Goal: Navigation & Orientation: Find specific page/section

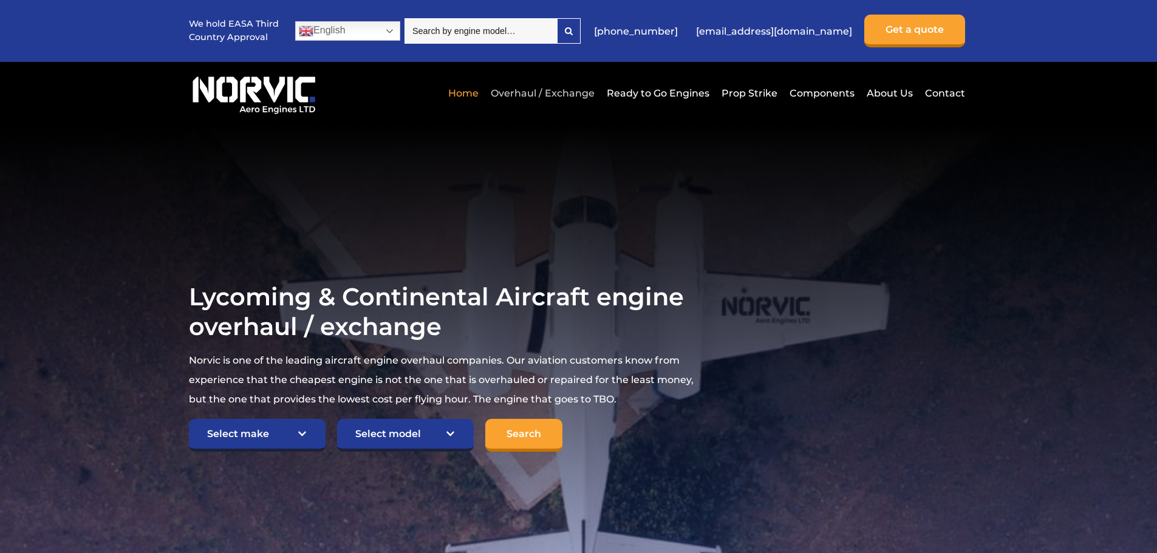
click at [551, 94] on link "Overhaul / Exchange" at bounding box center [543, 93] width 110 height 30
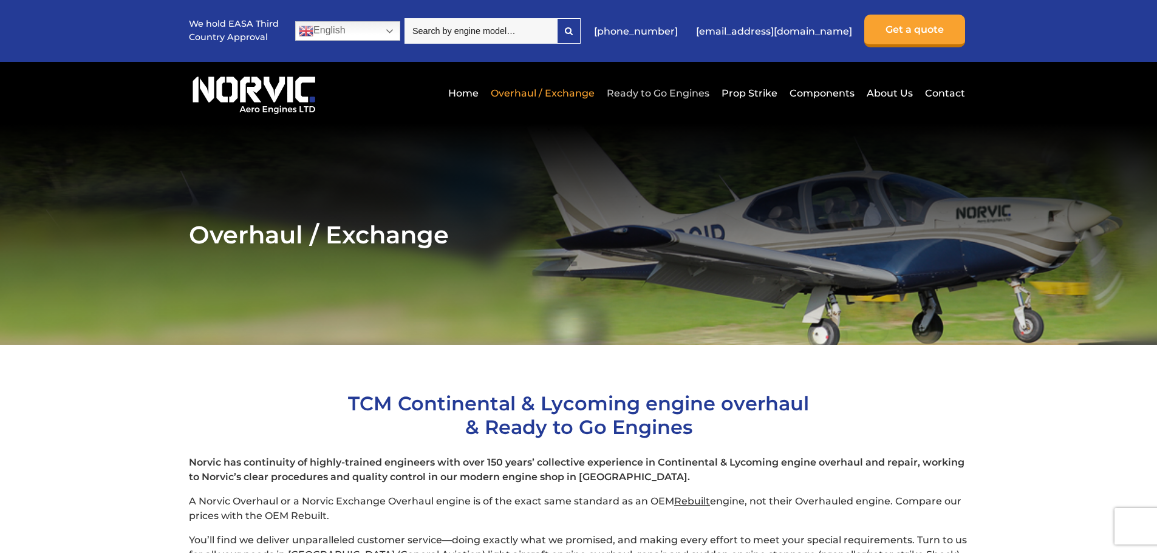
click at [655, 92] on link "Ready to Go Engines" at bounding box center [658, 93] width 109 height 30
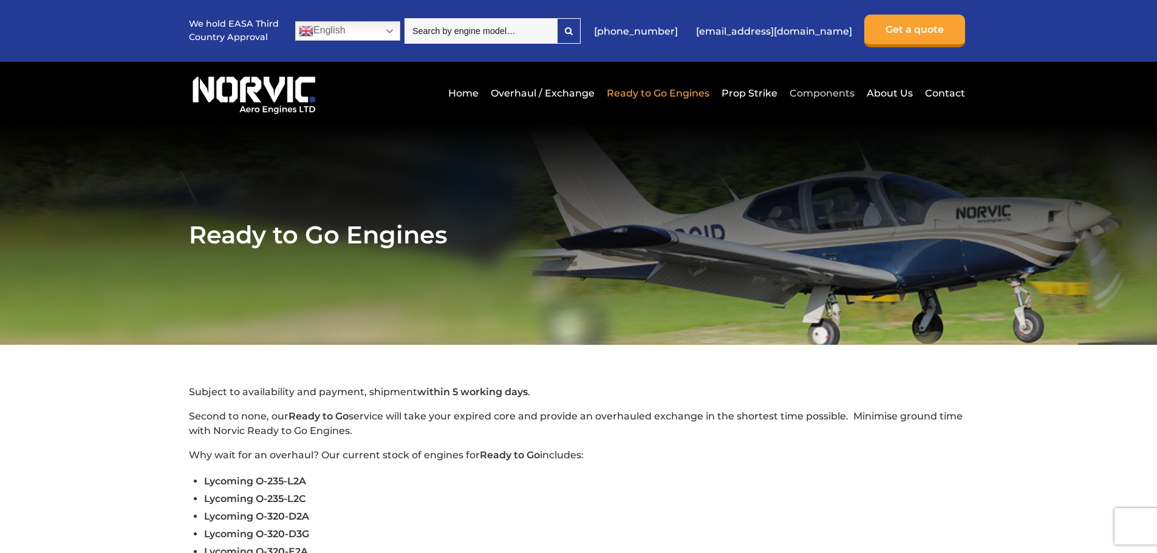
click at [820, 91] on link "Components" at bounding box center [821, 93] width 71 height 30
